Goal: Task Accomplishment & Management: Complete application form

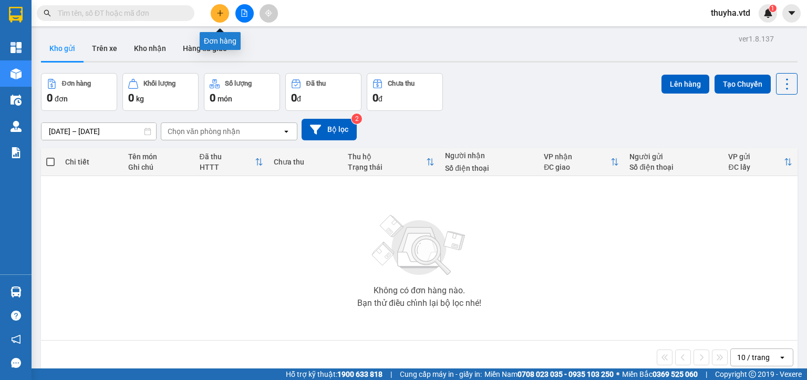
click at [222, 13] on icon "plus" at bounding box center [220, 12] width 7 height 7
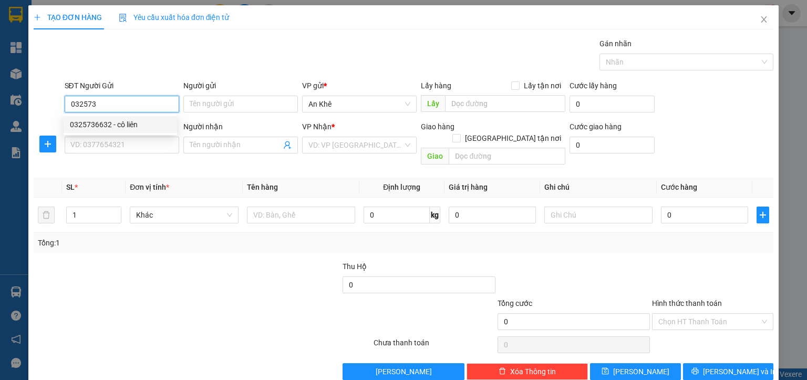
click at [135, 124] on div "0325736632 - cô liên" at bounding box center [120, 125] width 101 height 12
type input "0325736632"
type input "cô liên"
type input "0356238097"
type input "Bé Tài"
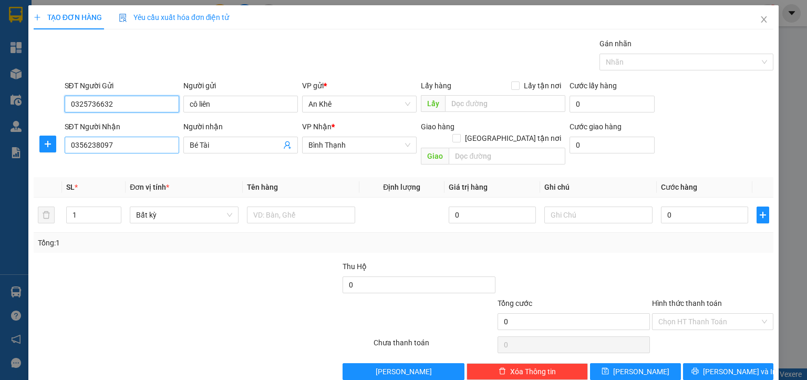
type input "0325736632"
drag, startPoint x: 140, startPoint y: 138, endPoint x: 15, endPoint y: 138, distance: 125.6
click at [15, 138] on div "TẠO ĐƠN HÀNG Yêu cầu xuất hóa đơn điện tử Transit Pickup Surcharge Ids Transit …" at bounding box center [403, 190] width 807 height 380
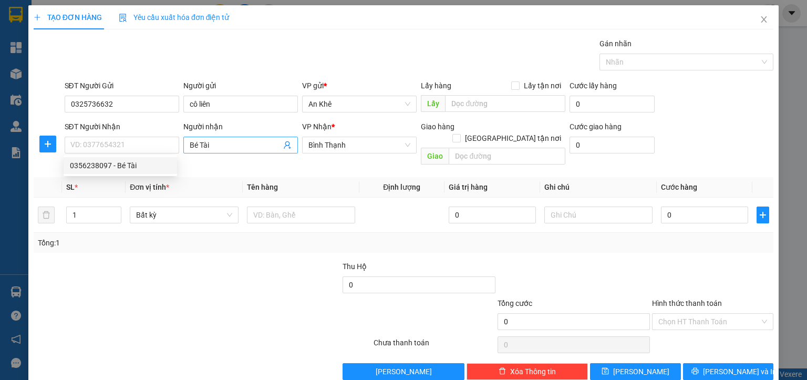
click at [212, 144] on input "Bé Tài" at bounding box center [235, 145] width 91 height 12
type input "Bé Tài"
click at [212, 144] on input "Bé Tài" at bounding box center [235, 145] width 91 height 12
click at [211, 143] on input "Người nhận" at bounding box center [235, 145] width 91 height 12
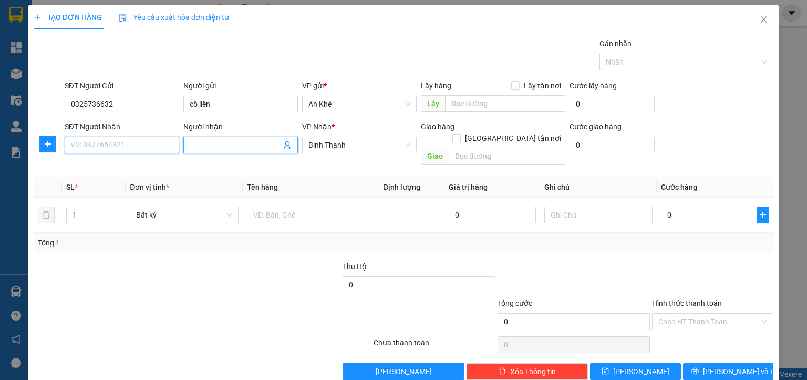
click at [126, 142] on input "SĐT Người Nhận" at bounding box center [122, 145] width 115 height 17
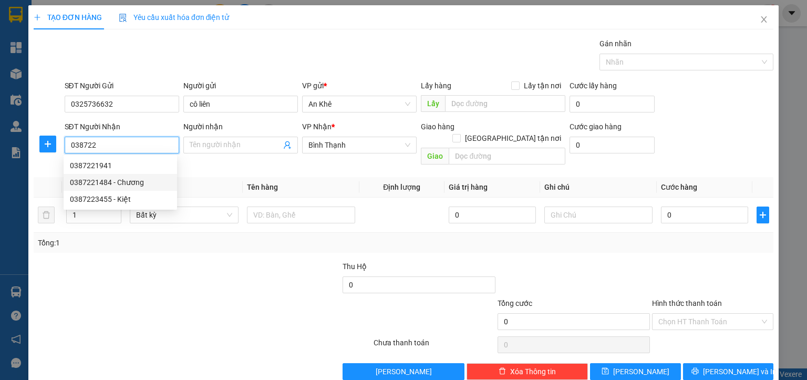
click at [137, 182] on div "0387221484 - Chương" at bounding box center [120, 183] width 101 height 12
type input "0387221484"
type input "Chương"
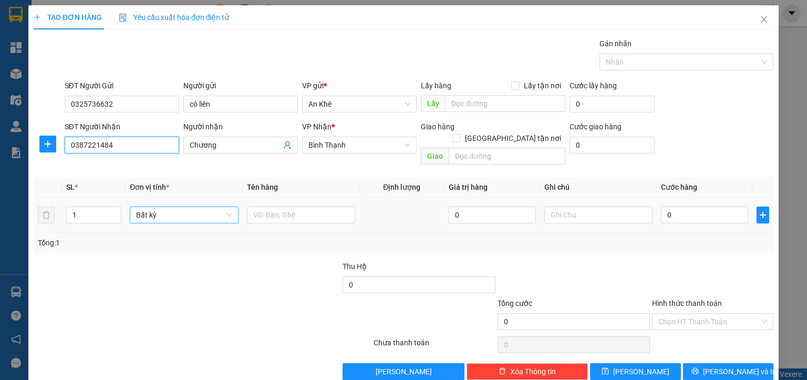
click at [150, 207] on span "Bất kỳ" at bounding box center [184, 215] width 96 height 16
type input "0387221484"
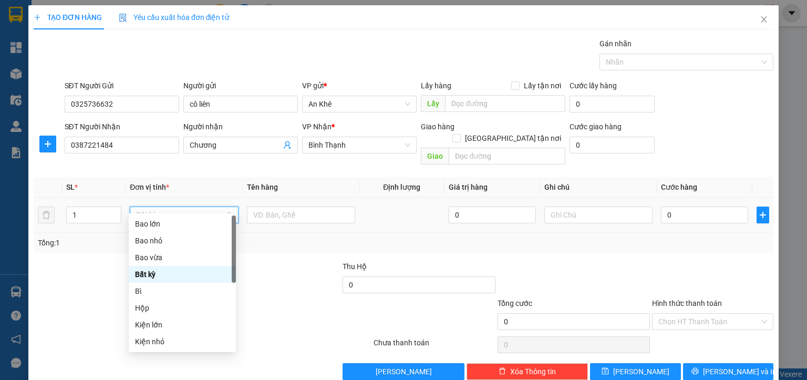
type input "m"
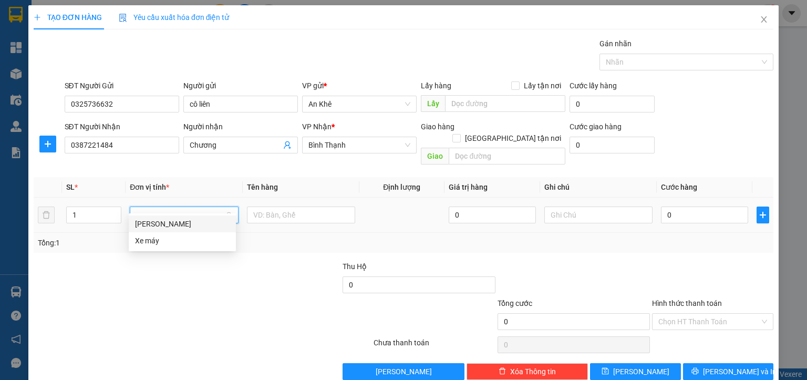
click at [158, 219] on div "[PERSON_NAME]" at bounding box center [182, 224] width 95 height 12
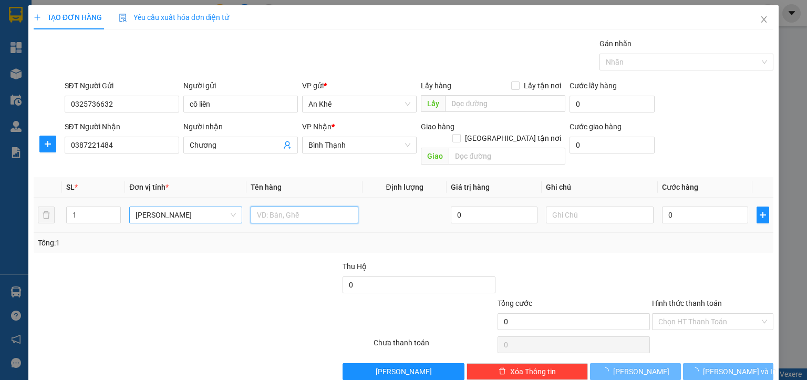
click at [283, 207] on input "text" at bounding box center [305, 215] width 108 height 17
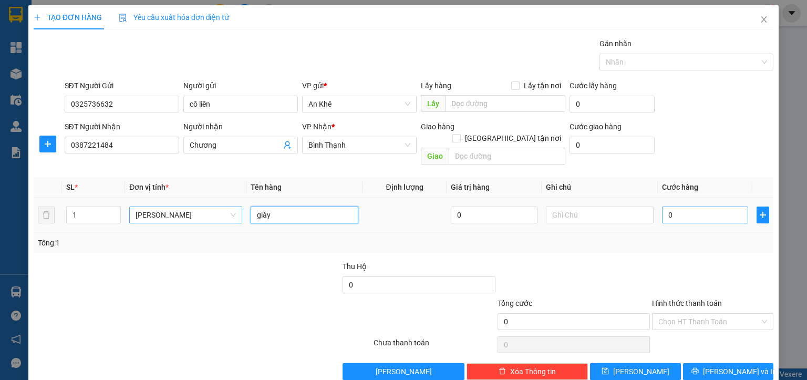
type input "giày"
click at [691, 207] on input "0" at bounding box center [705, 215] width 87 height 17
type input "4"
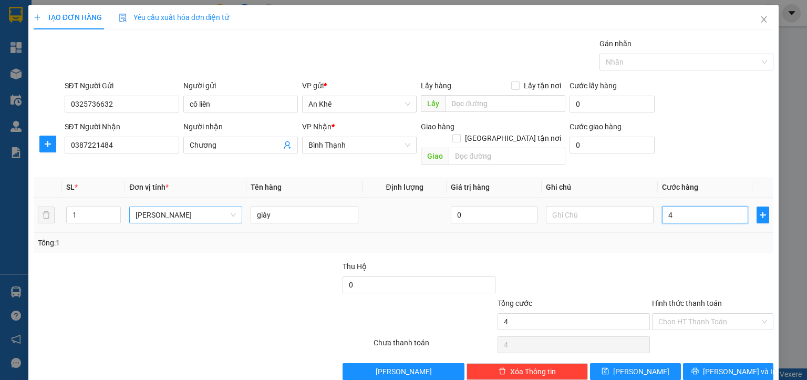
type input "40"
type input "400"
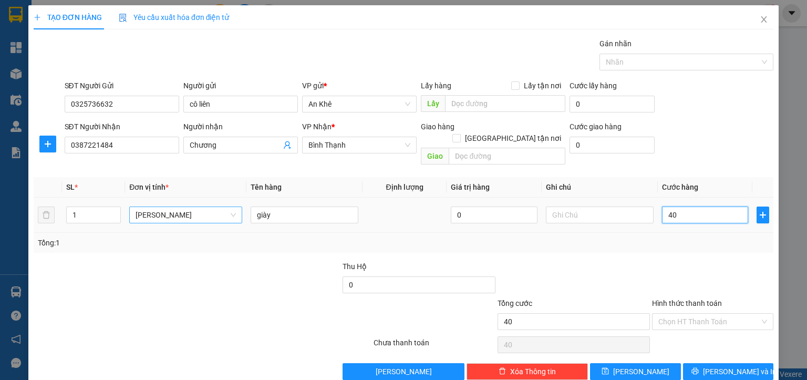
type input "400"
type input "4.000"
type input "40.000"
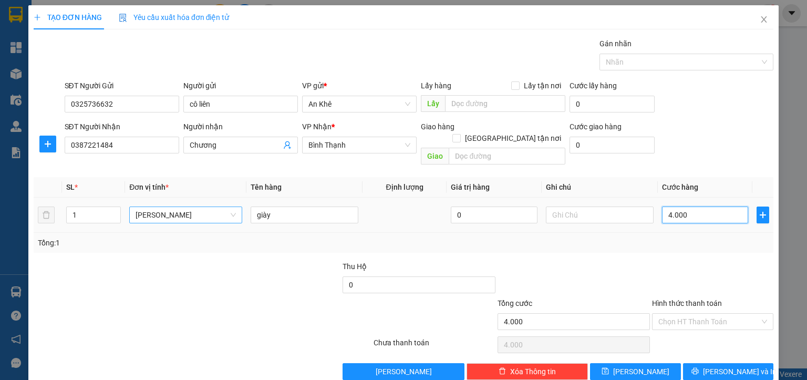
type input "40.000"
click at [677, 314] on input "Hình thức thanh toán" at bounding box center [709, 322] width 101 height 16
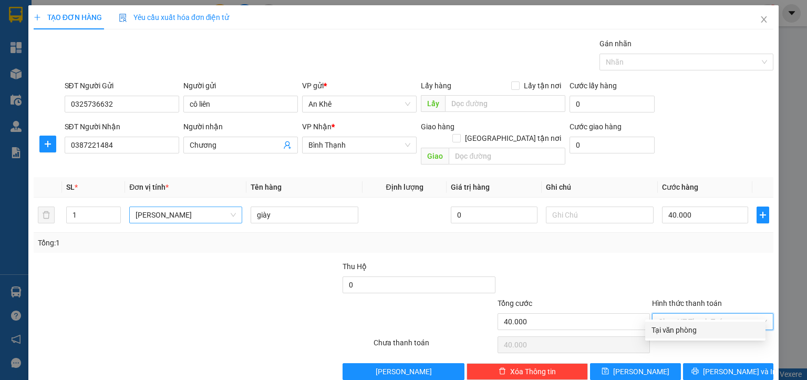
click at [673, 330] on div "Tại văn phòng" at bounding box center [706, 330] width 108 height 12
type input "0"
click at [725, 366] on span "[PERSON_NAME] và In" at bounding box center [740, 372] width 74 height 12
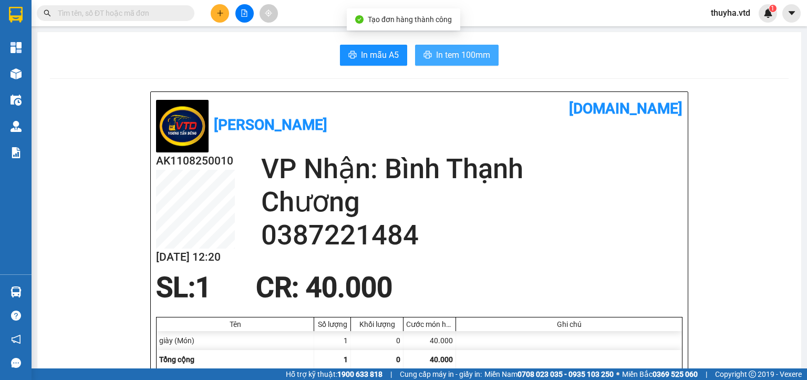
click at [454, 58] on span "In tem 100mm" at bounding box center [463, 54] width 54 height 13
